Goal: Task Accomplishment & Management: Manage account settings

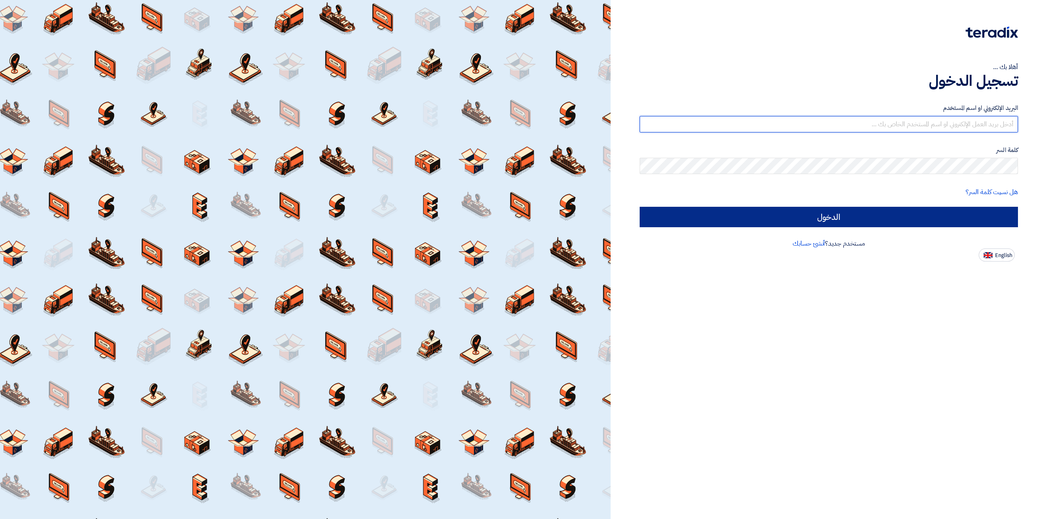
type input "[EMAIL_ADDRESS][DOMAIN_NAME]"
click at [875, 218] on input "الدخول" at bounding box center [829, 217] width 378 height 20
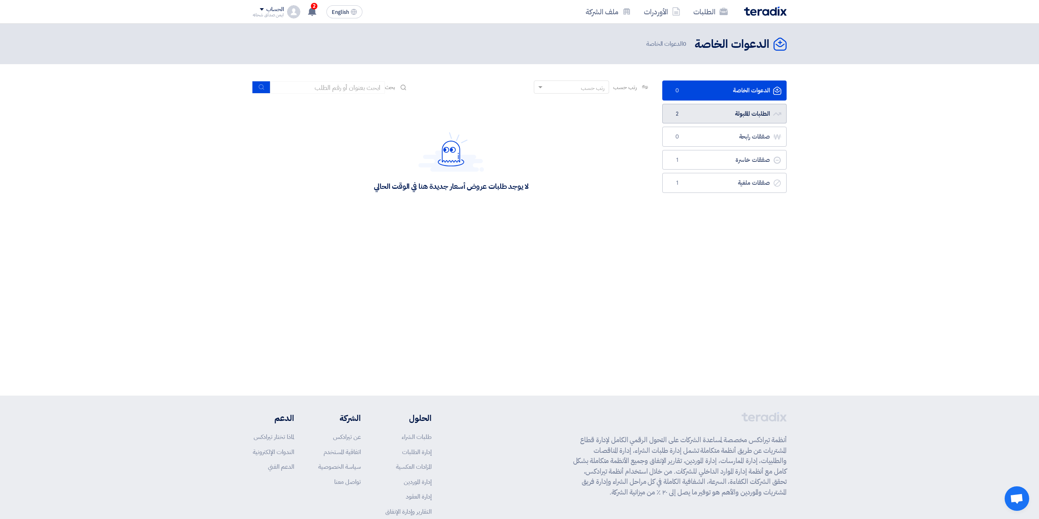
click at [679, 112] on span "2" at bounding box center [677, 114] width 10 height 8
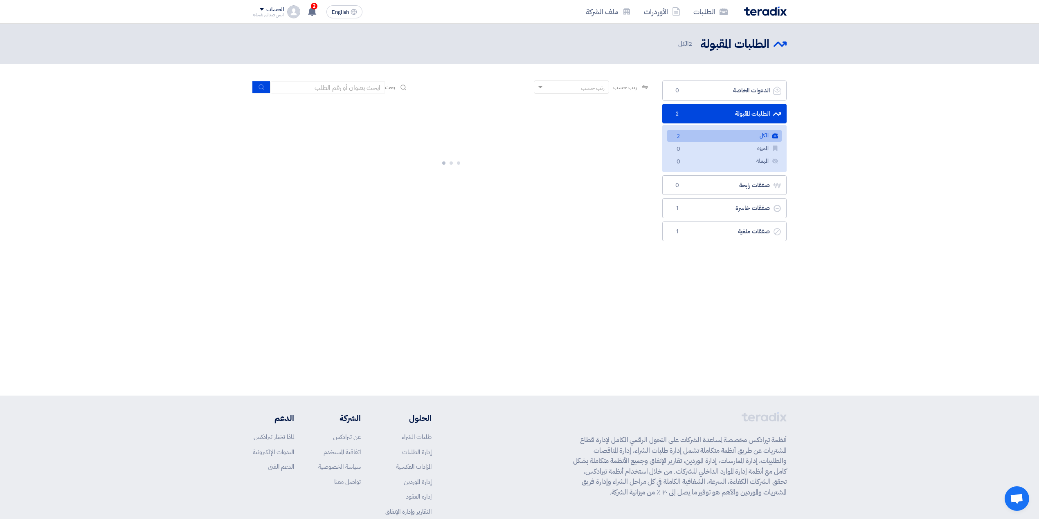
click at [685, 135] on link "الكل الكل 2" at bounding box center [724, 136] width 115 height 12
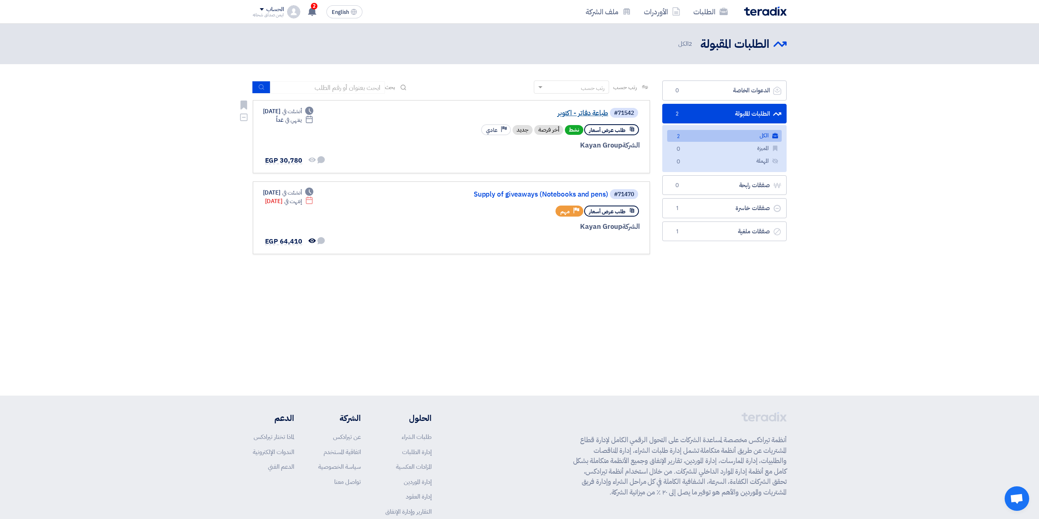
click at [570, 112] on link "طباعة دفاتر - اكتوبر" at bounding box center [527, 113] width 164 height 7
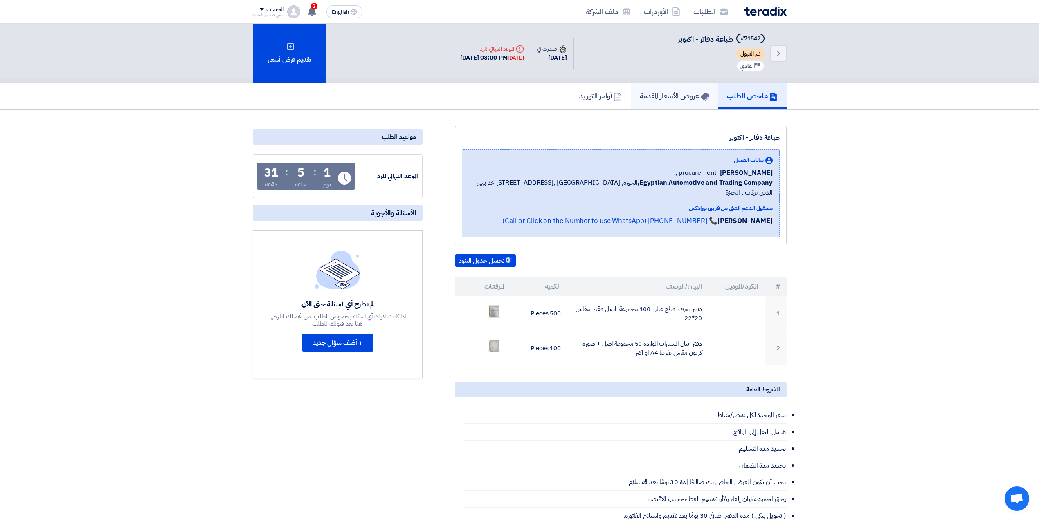
click at [680, 106] on link "عروض الأسعار المقدمة" at bounding box center [674, 96] width 87 height 26
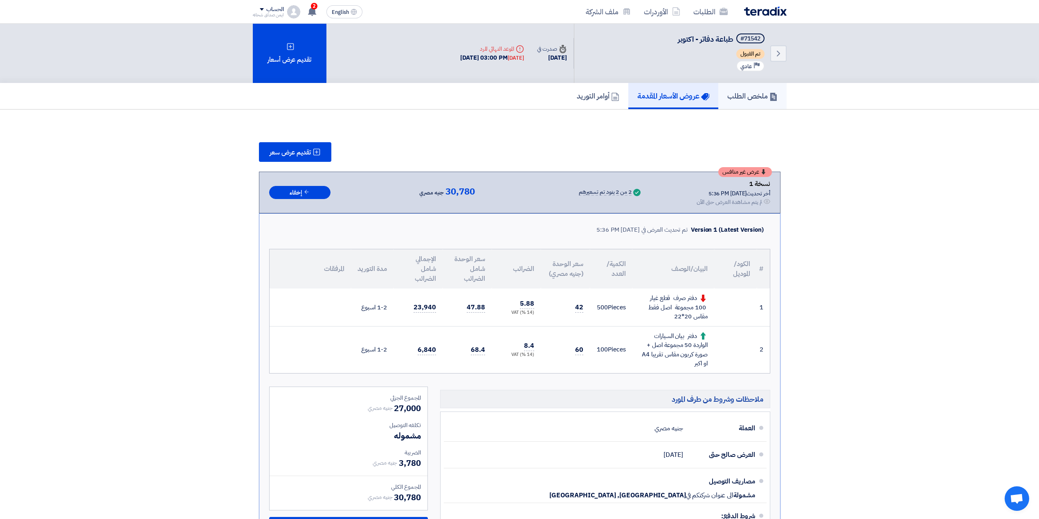
click at [730, 88] on link "ملخص الطلب" at bounding box center [752, 96] width 68 height 26
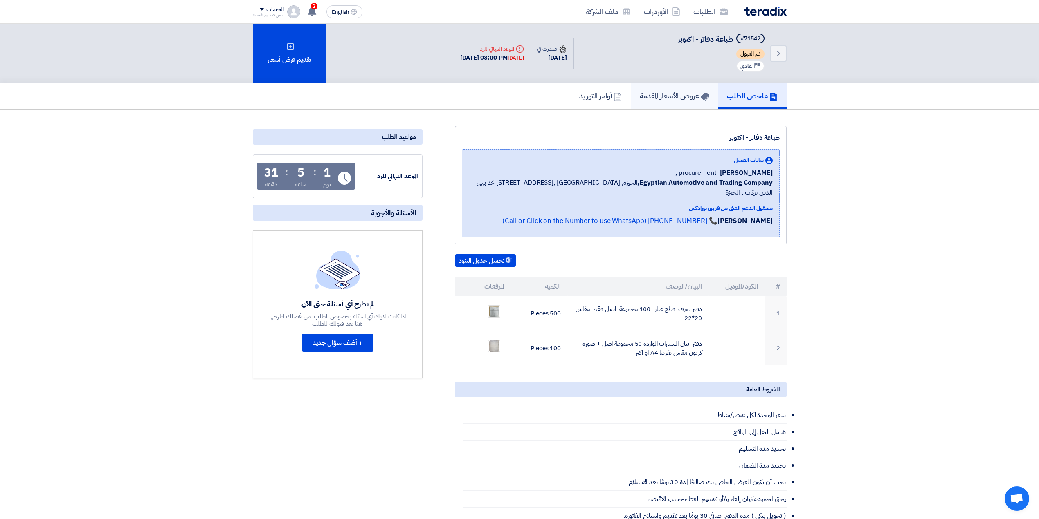
click at [680, 91] on h5 "عروض الأسعار المقدمة" at bounding box center [674, 95] width 69 height 9
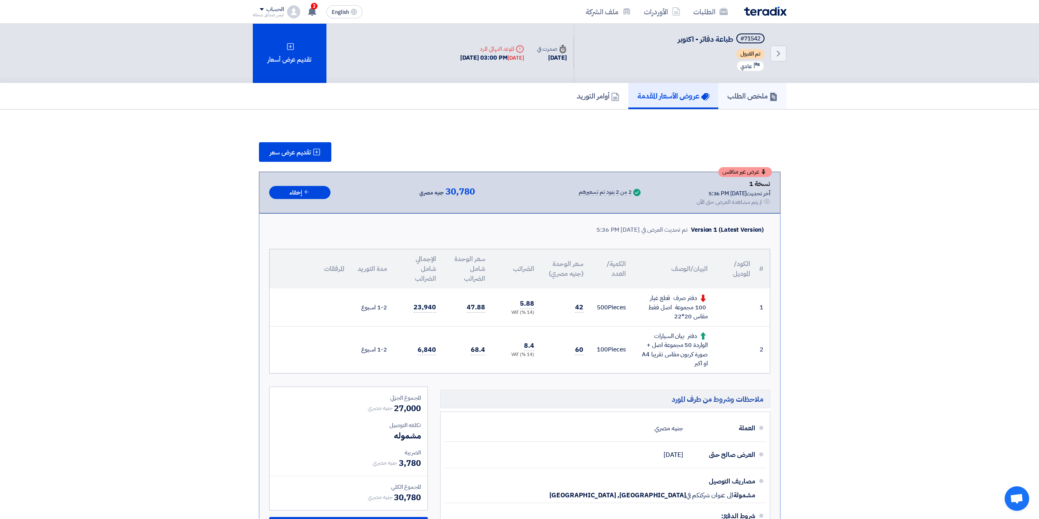
click at [761, 96] on h5 "ملخص الطلب" at bounding box center [752, 95] width 50 height 9
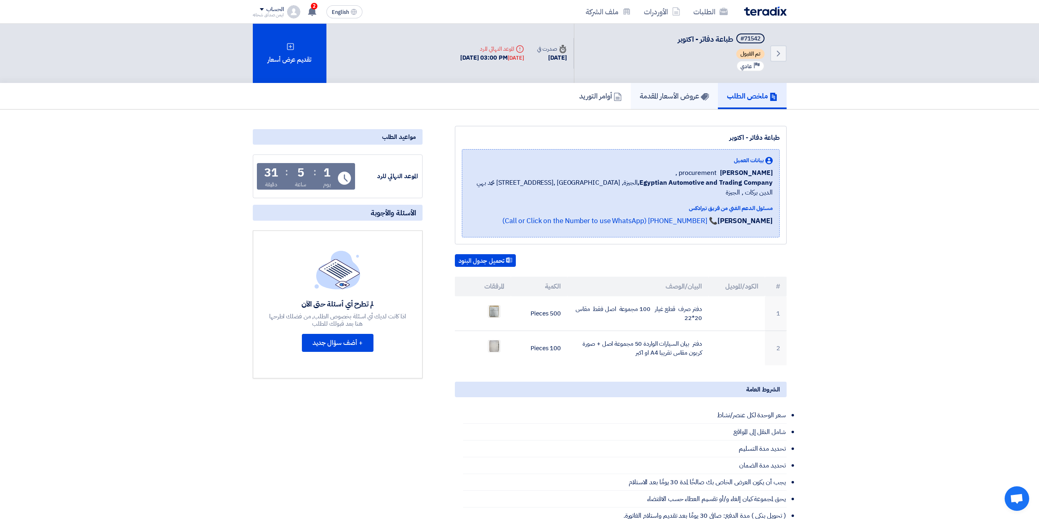
click at [645, 100] on h5 "عروض الأسعار المقدمة" at bounding box center [674, 95] width 69 height 9
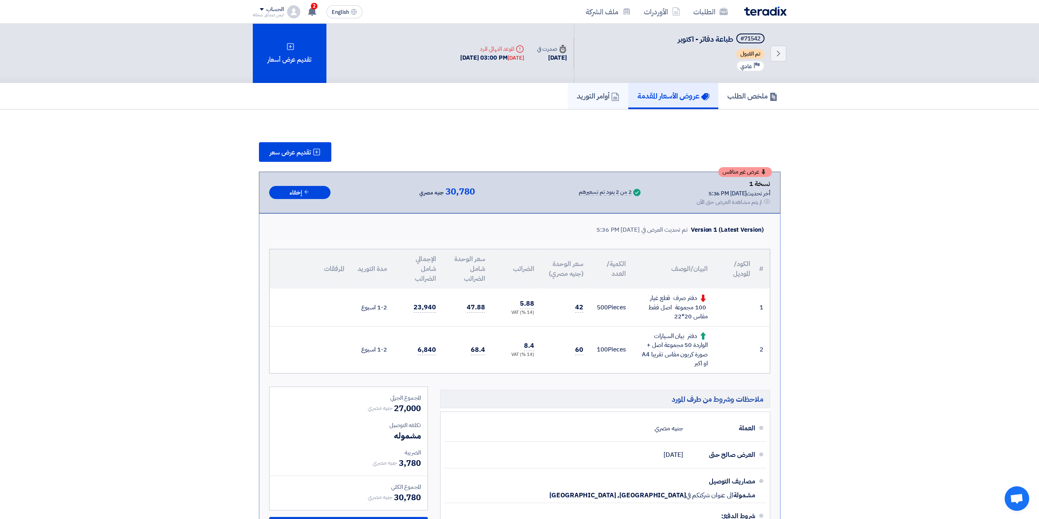
click at [614, 99] on use at bounding box center [614, 97] width 7 height 8
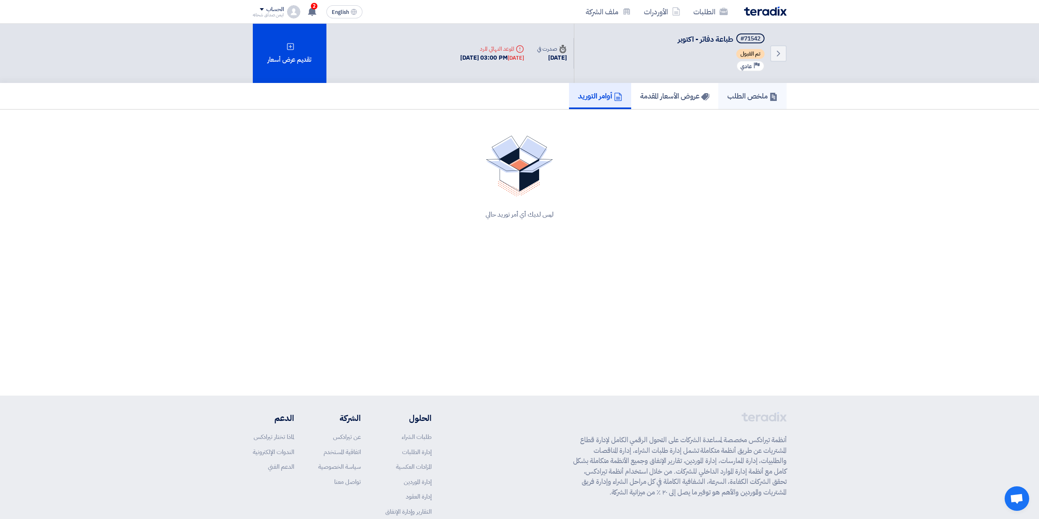
click at [763, 95] on h5 "ملخص الطلب" at bounding box center [752, 95] width 50 height 9
